Goal: Task Accomplishment & Management: Manage account settings

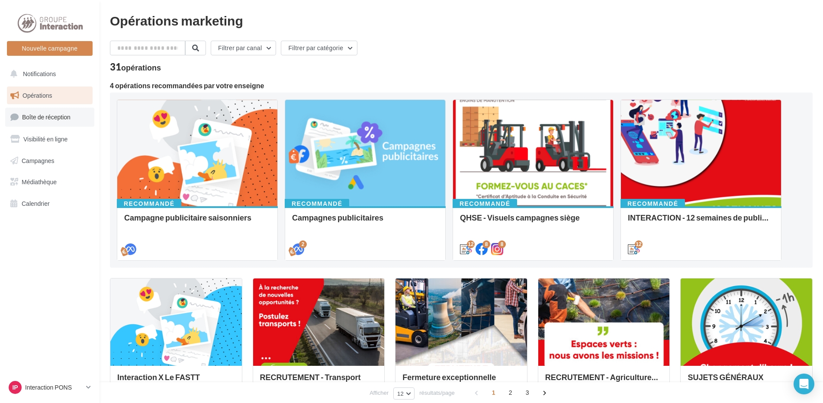
click at [39, 120] on span "Boîte de réception" at bounding box center [46, 116] width 48 height 7
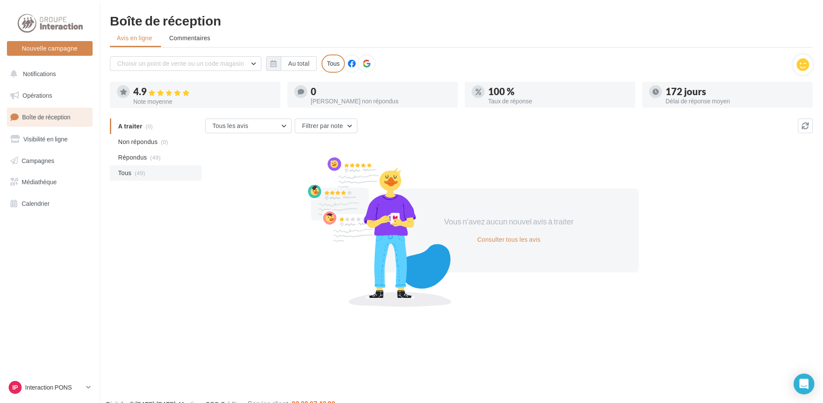
click at [133, 171] on li "Tous (49)" at bounding box center [156, 173] width 92 height 16
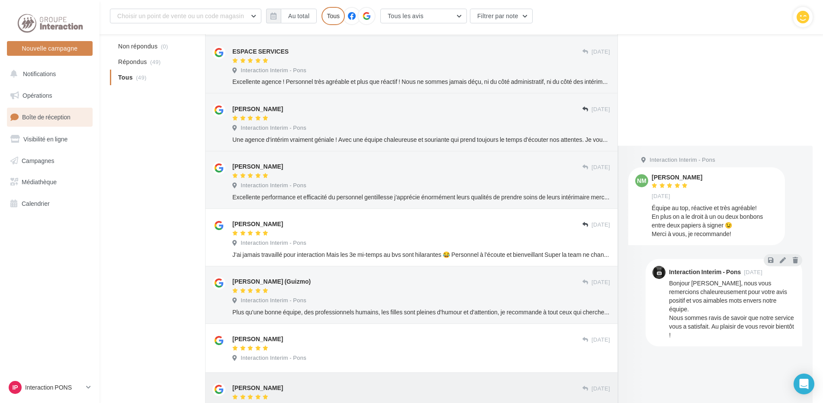
scroll to position [370, 0]
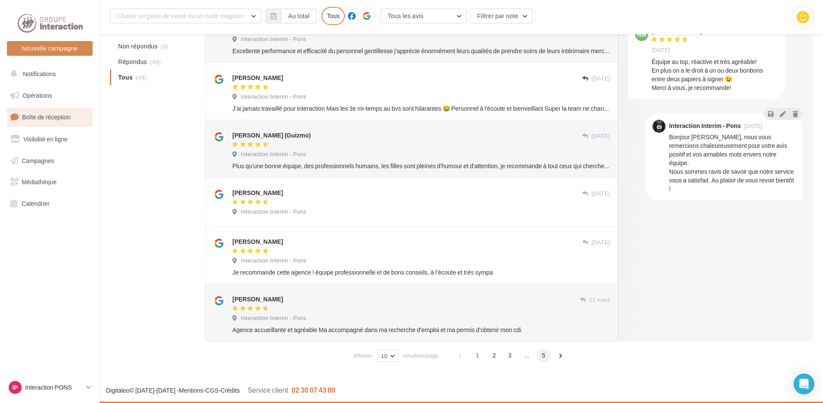
click at [543, 354] on span "5" at bounding box center [544, 356] width 14 height 14
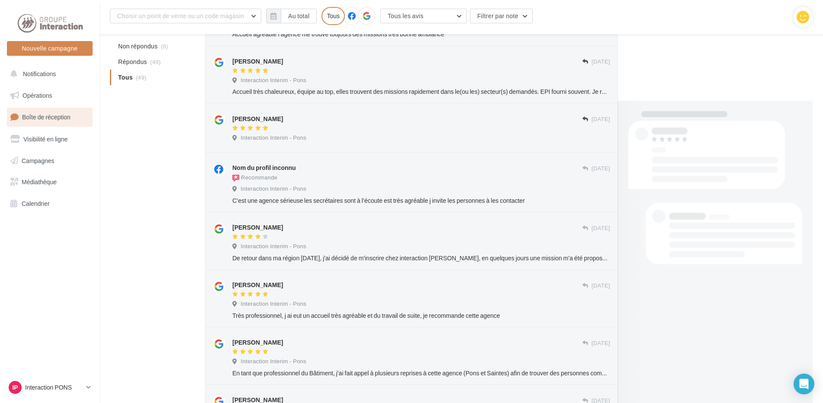
scroll to position [314, 0]
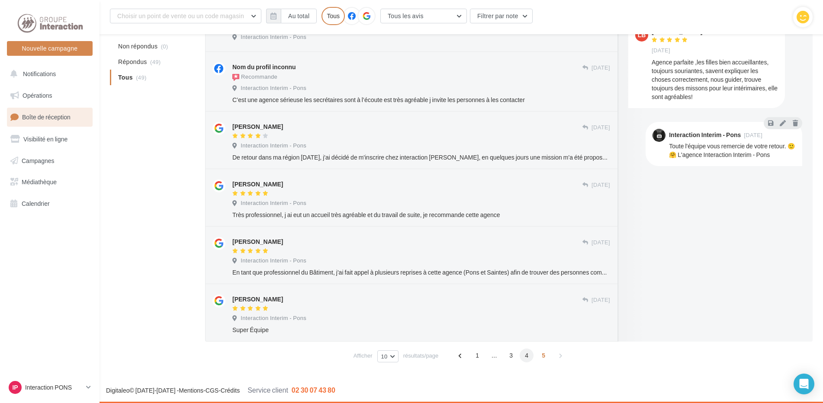
click at [530, 356] on span "4" at bounding box center [527, 356] width 14 height 14
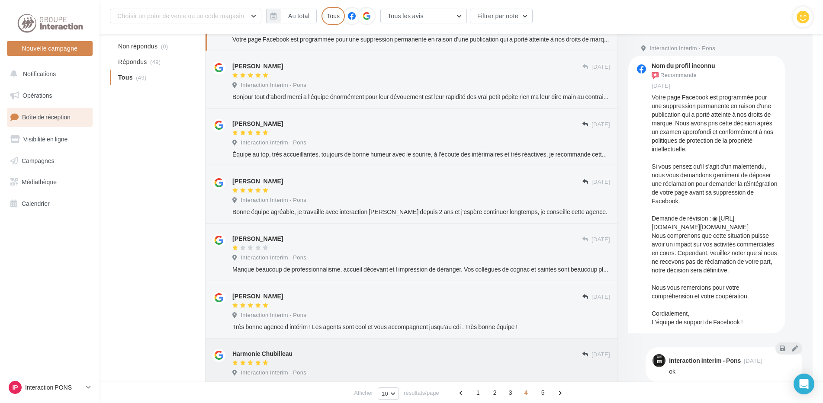
scroll to position [196, 0]
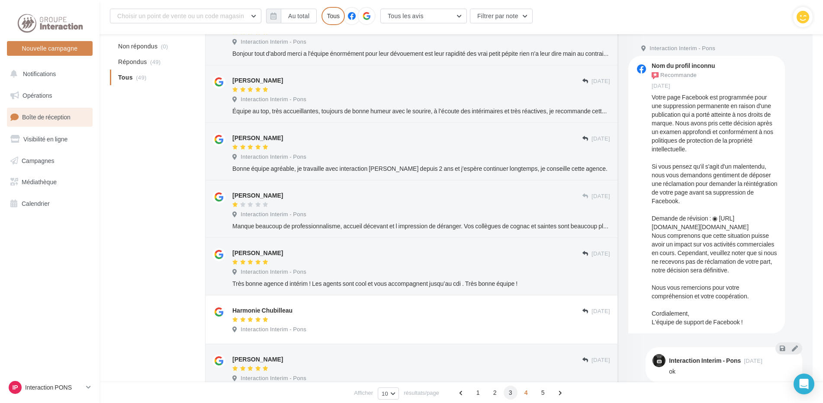
click at [514, 396] on span "3" at bounding box center [511, 393] width 14 height 14
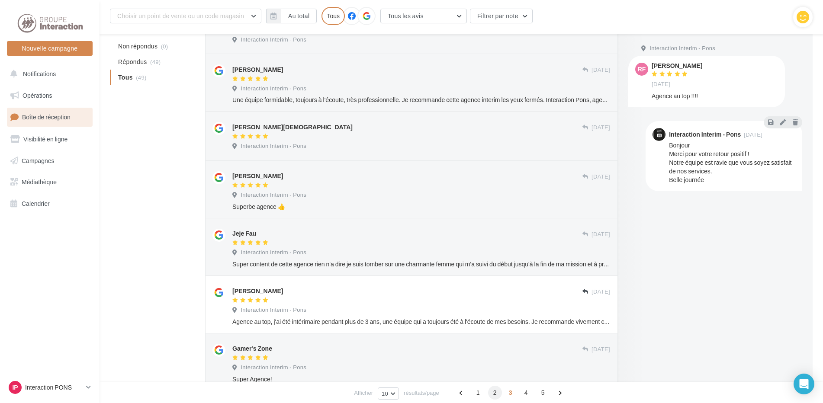
click at [490, 391] on span "2" at bounding box center [495, 393] width 14 height 14
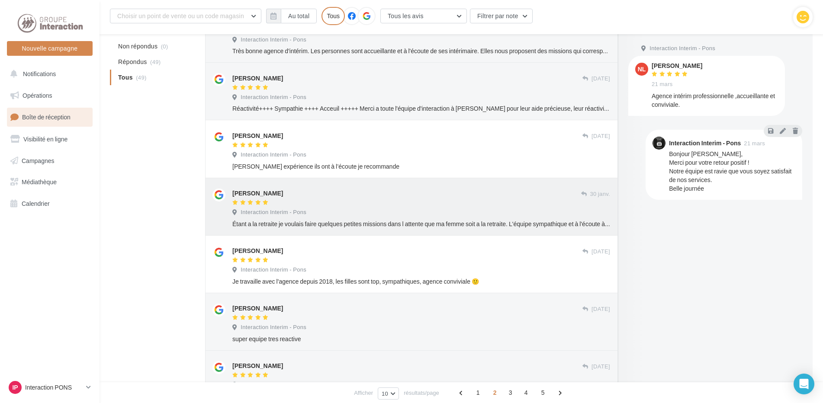
scroll to position [0, 0]
